Goal: Information Seeking & Learning: Learn about a topic

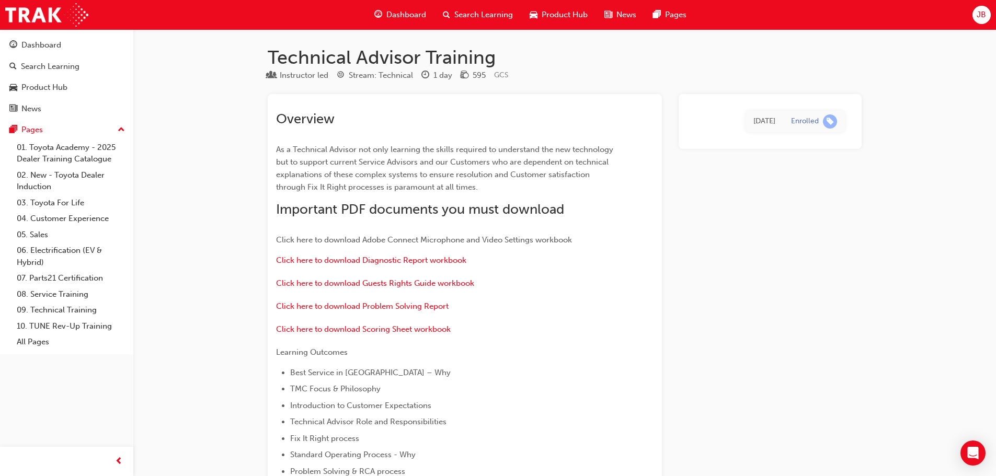
scroll to position [782, 0]
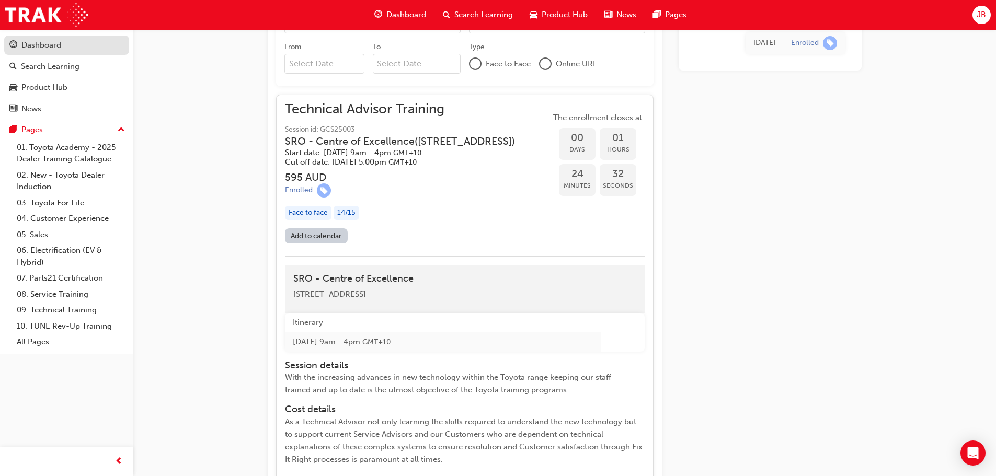
click at [37, 43] on div "Dashboard" at bounding box center [41, 45] width 40 height 12
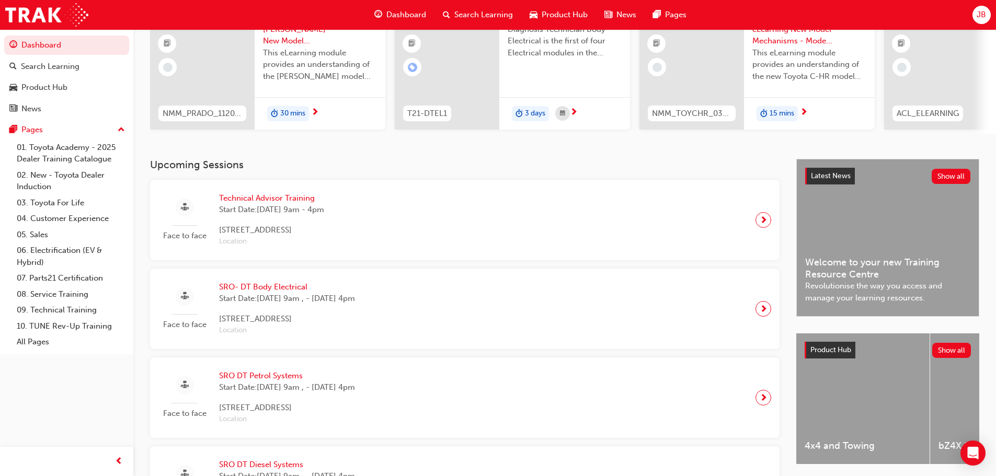
scroll to position [640, 0]
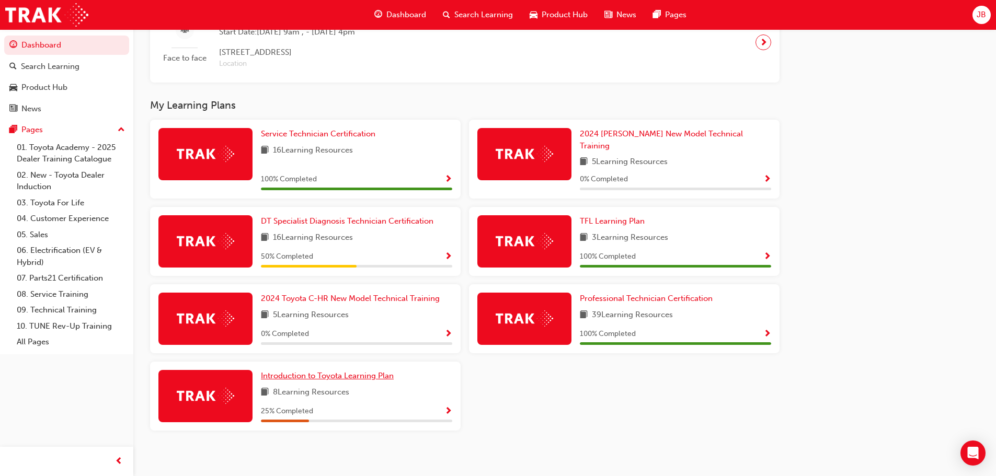
click at [322, 371] on span "Introduction to Toyota Learning Plan" at bounding box center [327, 375] width 133 height 9
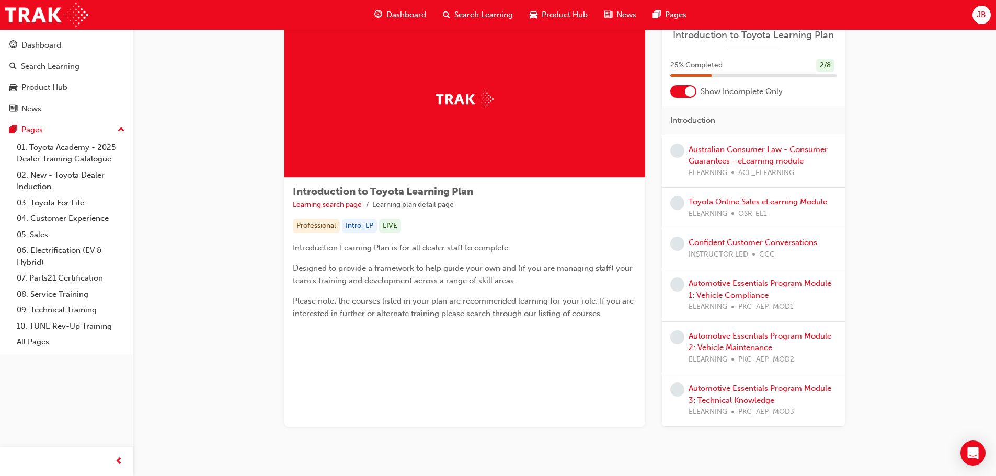
scroll to position [61, 0]
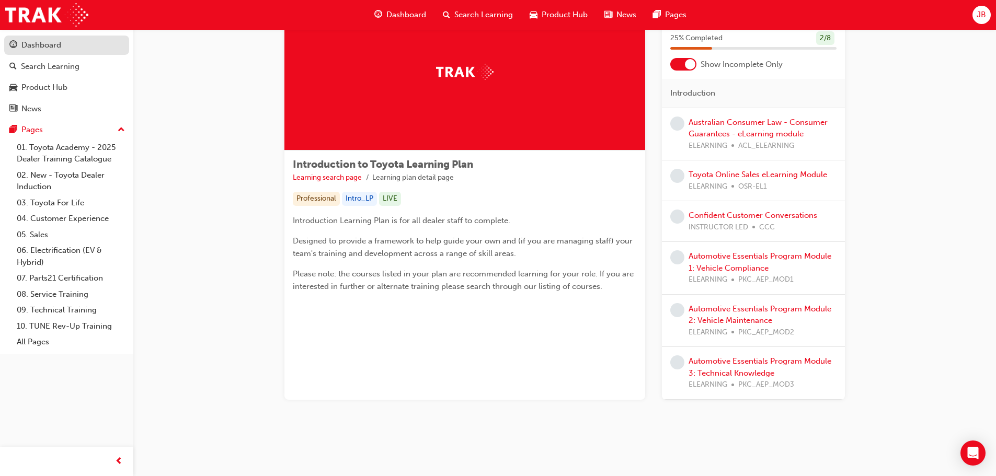
click at [41, 47] on div "Dashboard" at bounding box center [41, 45] width 40 height 12
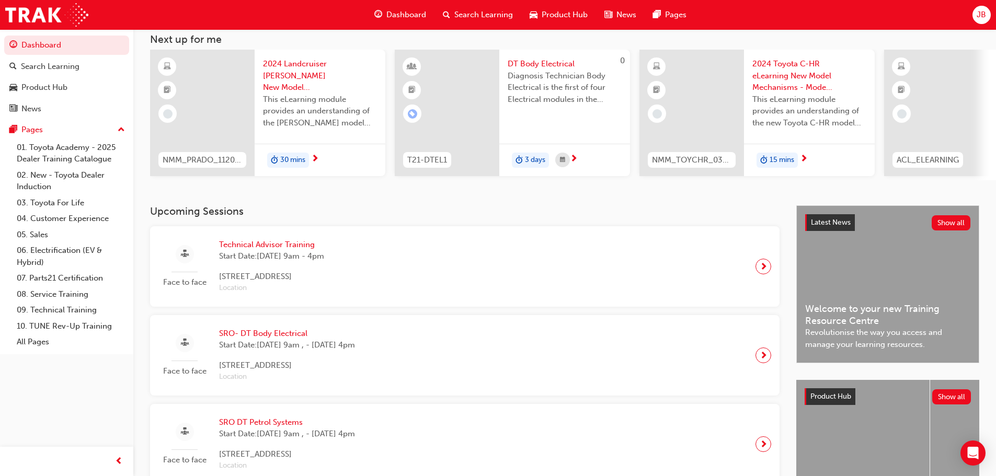
click at [273, 248] on span "Technical Advisor Training" at bounding box center [271, 245] width 105 height 12
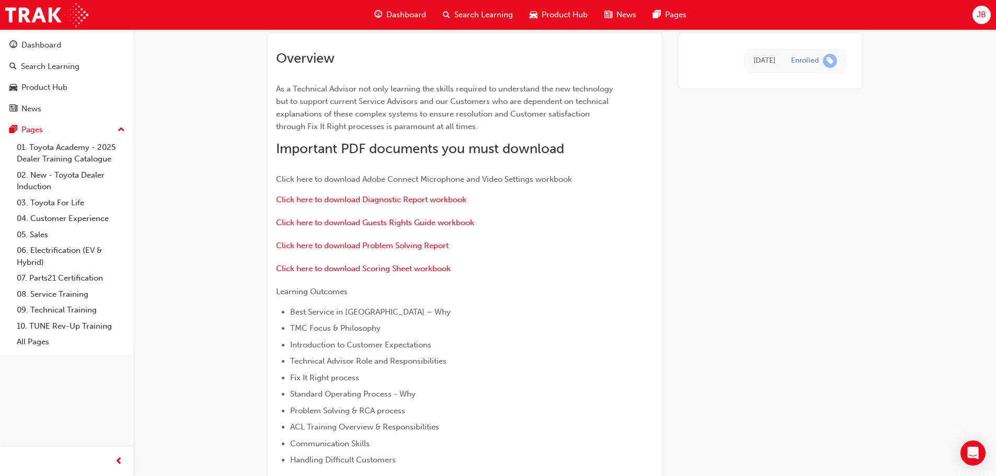
scroll to position [876, 0]
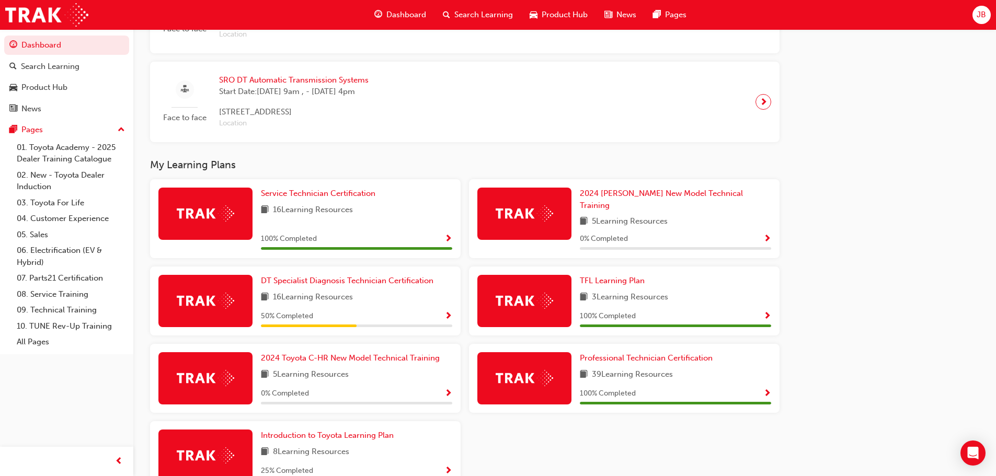
scroll to position [599, 0]
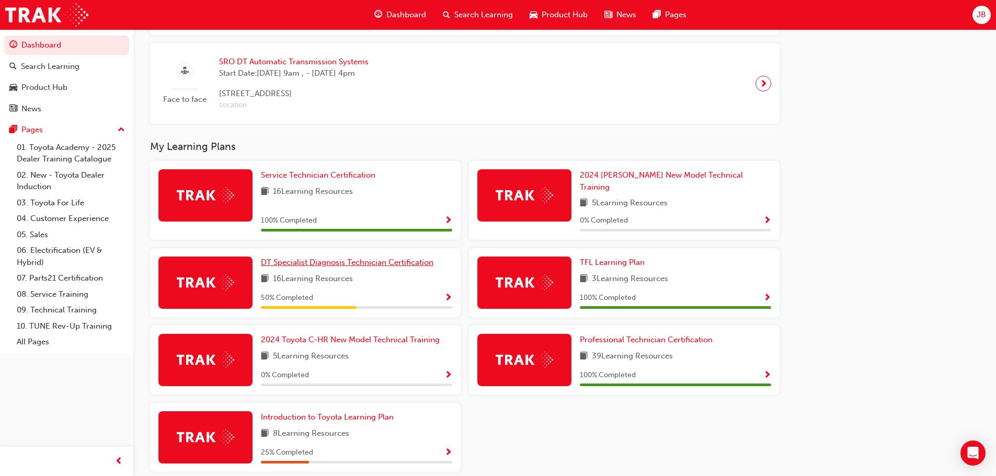
click at [382, 258] on span "DT Specialist Diagnosis Technician Certification" at bounding box center [347, 262] width 172 height 9
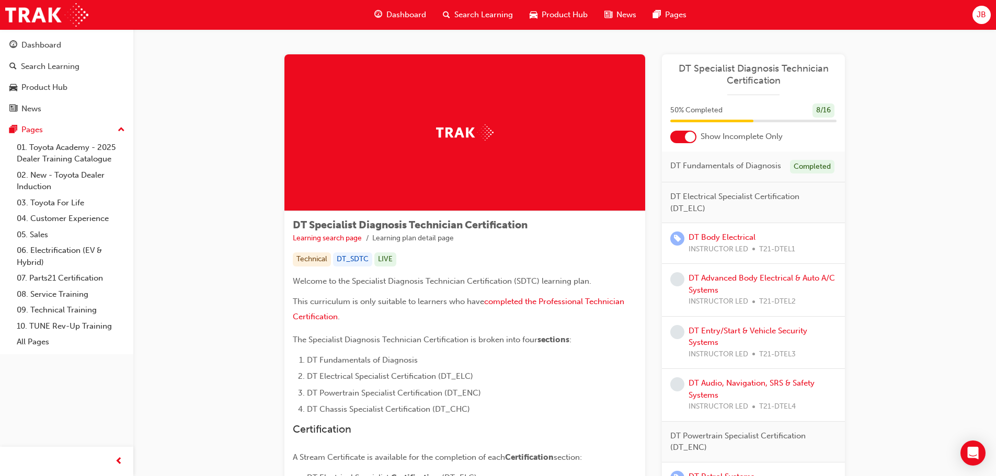
click at [687, 136] on div at bounding box center [690, 137] width 10 height 10
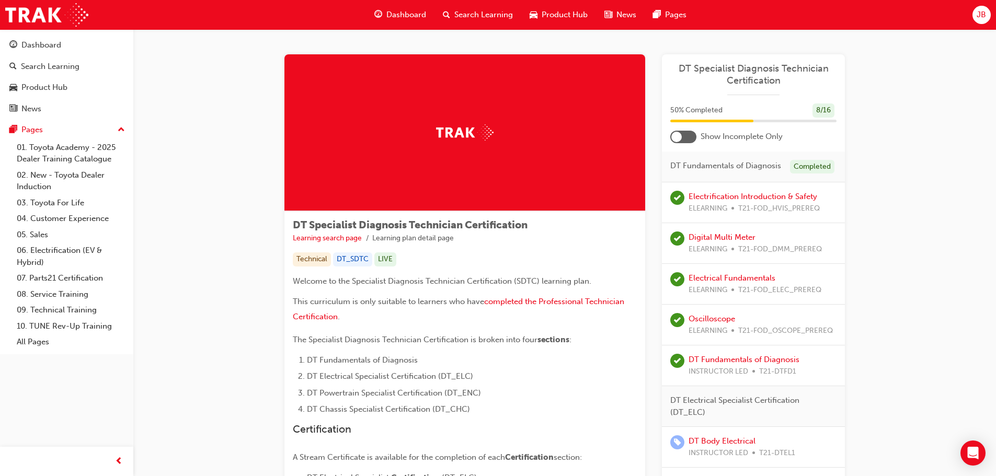
click at [681, 139] on div at bounding box center [676, 137] width 10 height 10
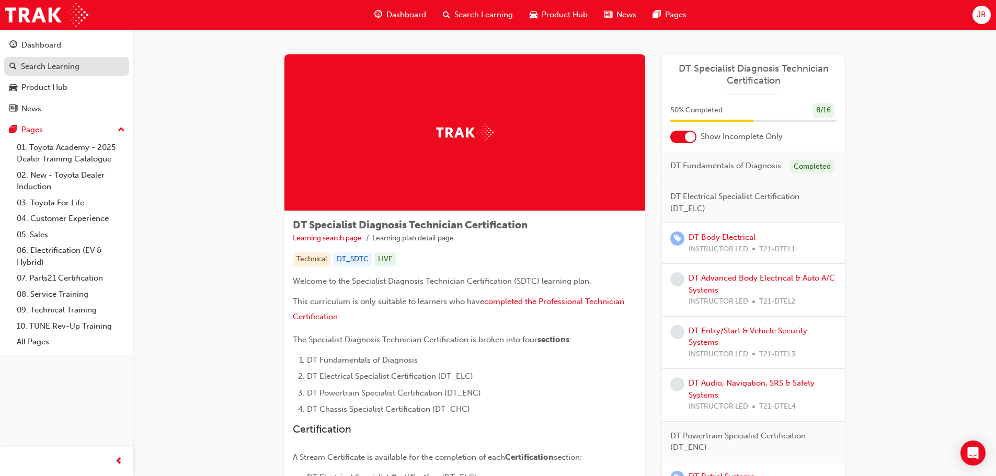
click at [51, 64] on div "Search Learning" at bounding box center [50, 67] width 59 height 12
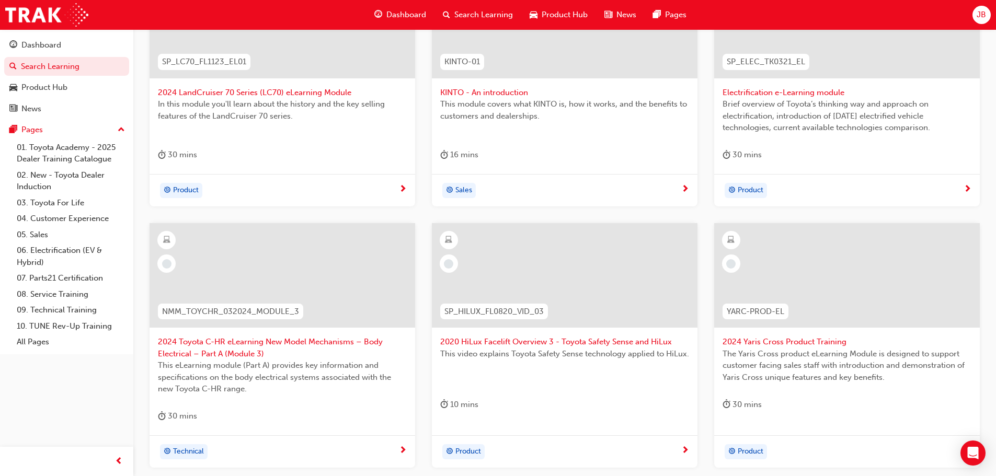
scroll to position [366, 0]
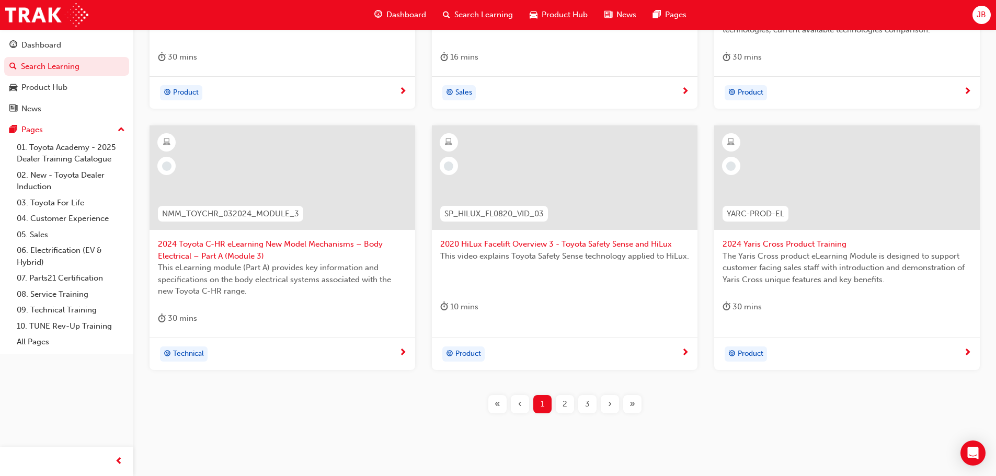
click at [564, 409] on span "2" at bounding box center [564, 404] width 5 height 12
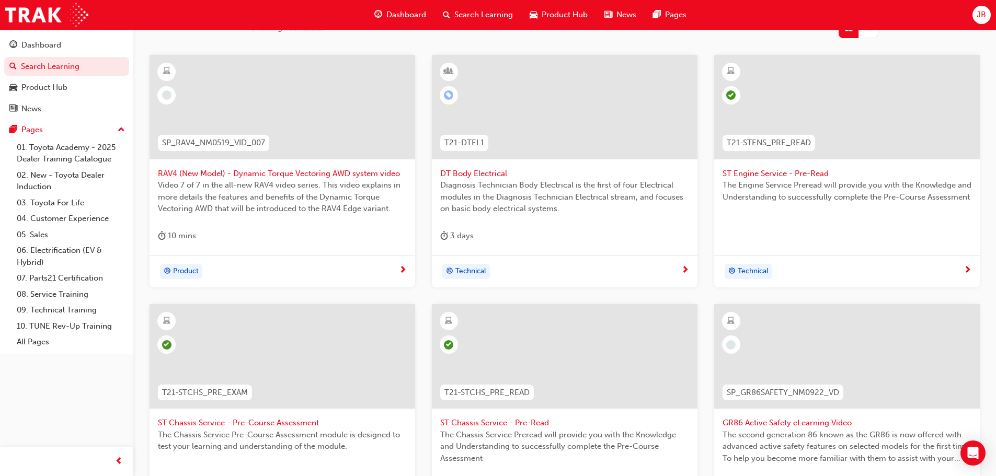
scroll to position [157, 0]
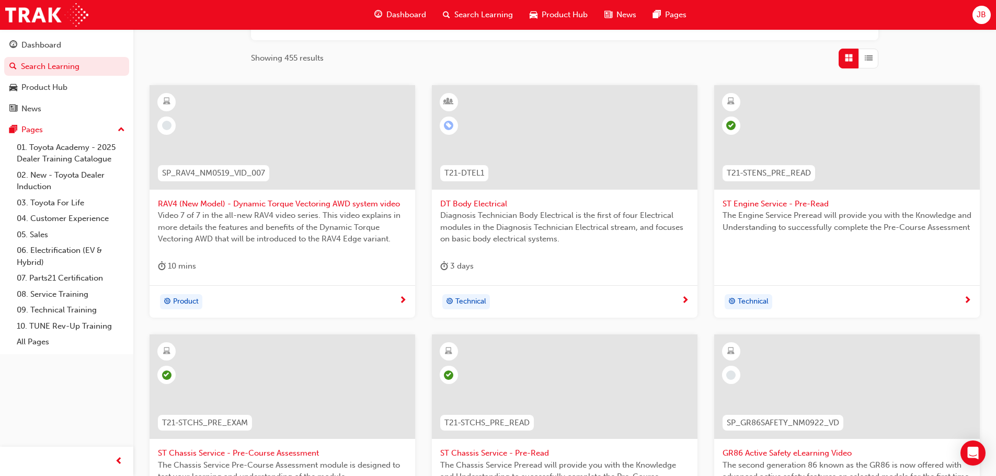
click at [402, 12] on span "Dashboard" at bounding box center [406, 15] width 40 height 12
